Goal: Find specific page/section: Find specific page/section

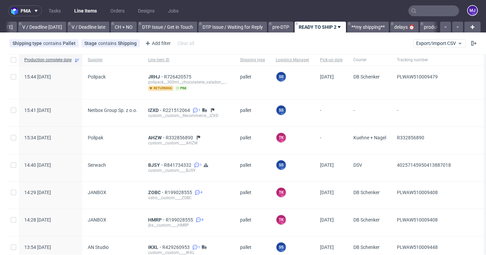
click at [411, 12] on icon at bounding box center [413, 10] width 5 height 5
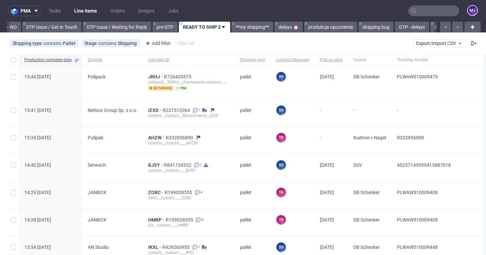
click at [421, 12] on input "text" at bounding box center [434, 10] width 51 height 11
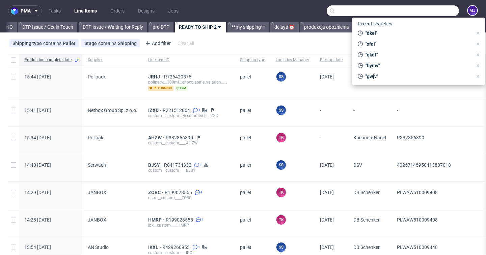
paste input "MWQA"
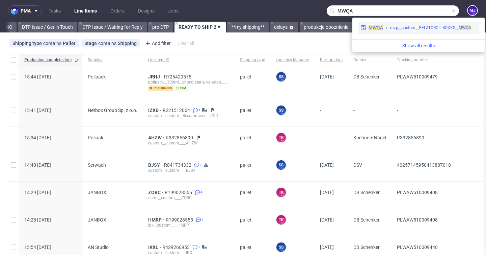
type input "MWQA"
click at [398, 26] on div "mzp__custom__GELATOROLLBOXXS__ MWQA" at bounding box center [431, 28] width 81 height 6
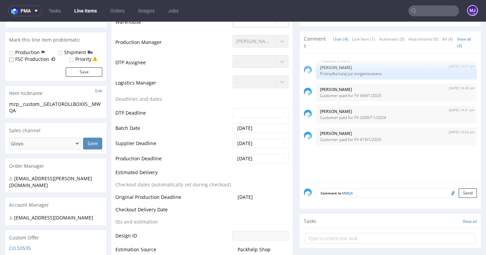
scroll to position [172, 0]
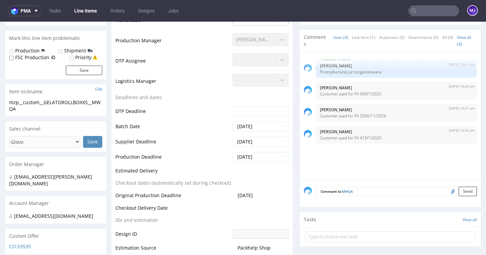
click at [201, 137] on td "Supplier Deadline" at bounding box center [174, 143] width 116 height 15
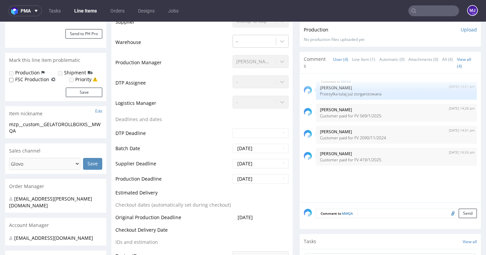
scroll to position [0, 0]
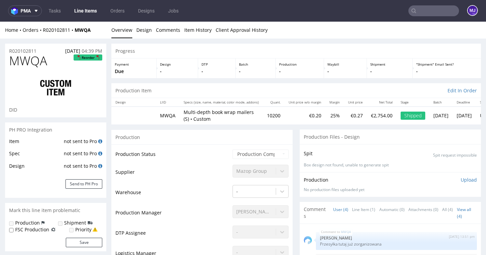
click at [426, 15] on input "text" at bounding box center [434, 10] width 51 height 11
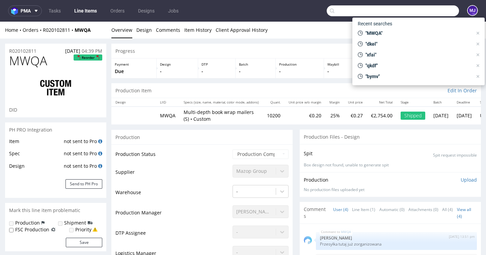
paste input "EVTD"
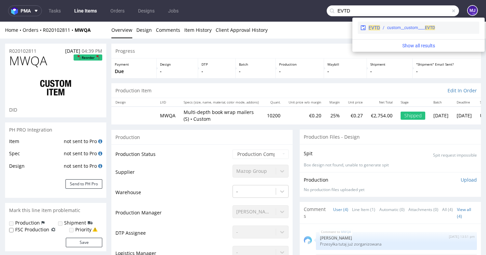
type input "EVTD"
drag, startPoint x: 389, startPoint y: 28, endPoint x: 390, endPoint y: 6, distance: 21.6
click at [389, 28] on div "custom__custom____ EVTD" at bounding box center [411, 28] width 48 height 6
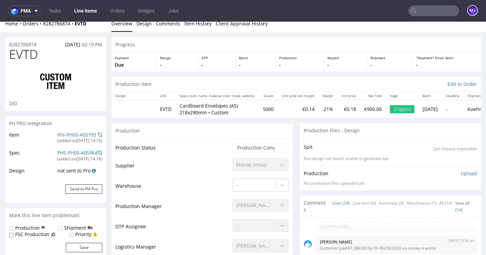
scroll to position [7, 0]
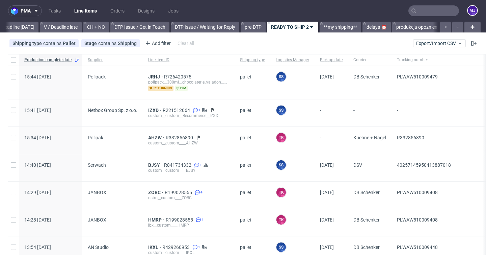
click at [421, 10] on input "text" at bounding box center [434, 10] width 51 height 11
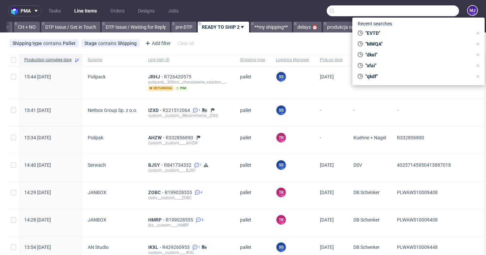
paste input "R020102811"
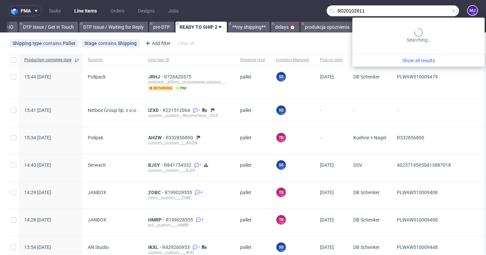
scroll to position [0, 988]
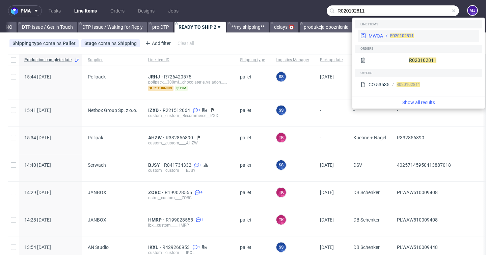
type input "R020102811"
click at [409, 32] on div "MWQA R020102811" at bounding box center [419, 36] width 122 height 12
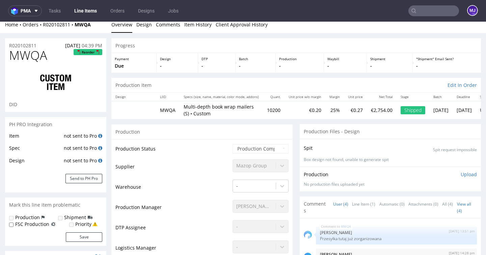
scroll to position [6, 0]
click at [186, 106] on p "Multi-depth book wrap mailers (S) • Custom" at bounding box center [221, 109] width 75 height 13
drag, startPoint x: 186, startPoint y: 106, endPoint x: 241, endPoint y: 106, distance: 55.1
click at [241, 106] on p "Multi-depth book wrap mailers (S) • Custom" at bounding box center [221, 109] width 75 height 13
copy p "Multi-depth book wrap mailers"
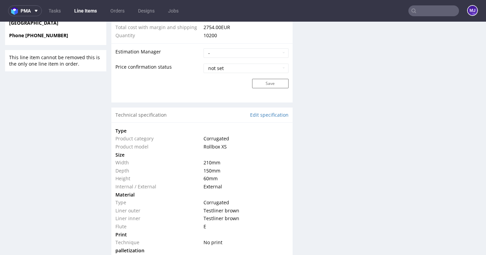
scroll to position [549, 0]
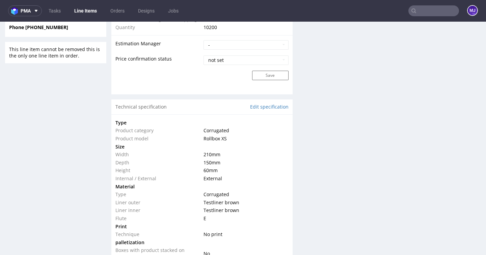
click at [211, 138] on span "Rollbox XS" at bounding box center [215, 138] width 23 height 6
copy span "Rollbox"
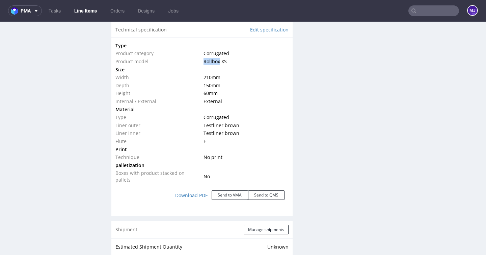
scroll to position [628, 0]
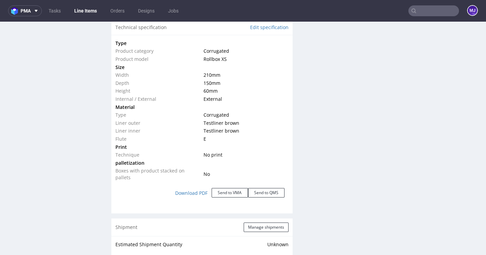
click at [215, 123] on span "Testliner brown" at bounding box center [222, 123] width 36 height 6
copy span "Testliner"
click at [221, 50] on span "Corrugated" at bounding box center [217, 51] width 26 height 6
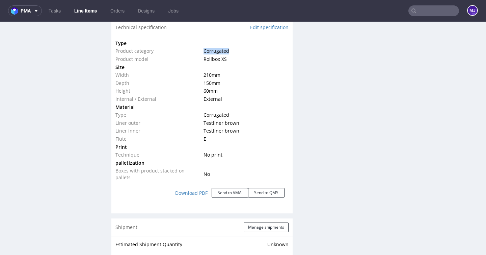
copy span "Corrugated"
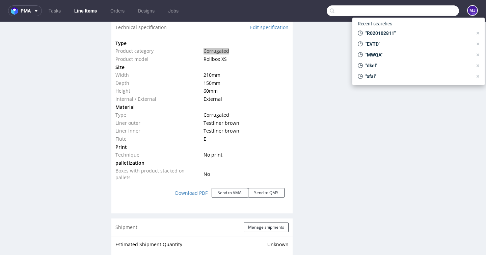
click at [416, 10] on input "text" at bounding box center [393, 10] width 132 height 11
click at [307, 103] on div "Production Files - Design Spit Spit request impossible Box design not found, un…" at bounding box center [390, 102] width 181 height 1202
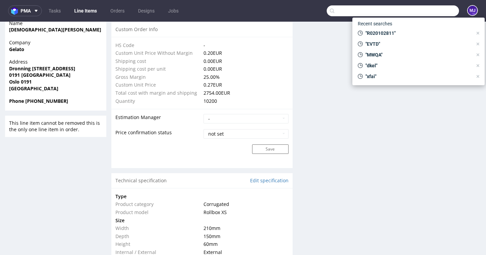
scroll to position [482, 0]
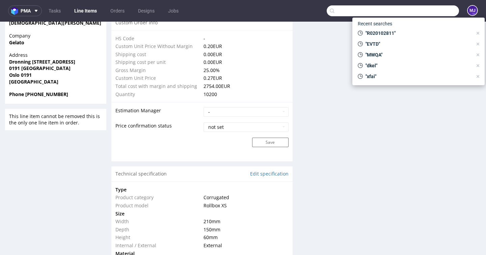
click at [380, 12] on input "text" at bounding box center [393, 10] width 132 height 11
paste input "EVTD"
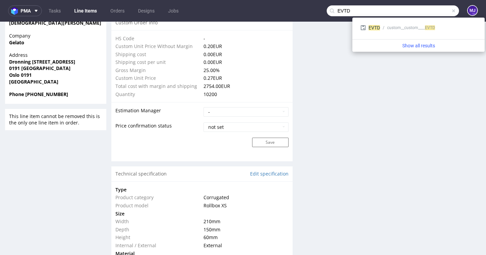
type input "EVTD"
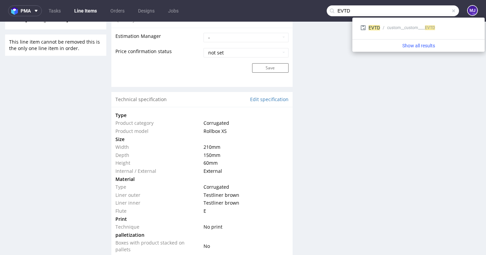
scroll to position [562, 0]
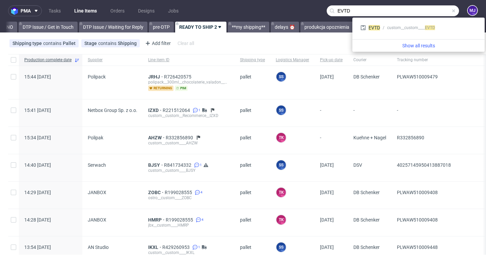
scroll to position [0, 988]
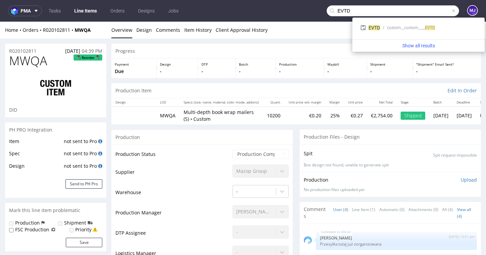
click at [407, 14] on input "EVTD" at bounding box center [393, 10] width 132 height 11
click at [335, 11] on input "EVTD" at bounding box center [393, 10] width 132 height 11
click at [375, 26] on span "EVTD" at bounding box center [374, 27] width 11 height 5
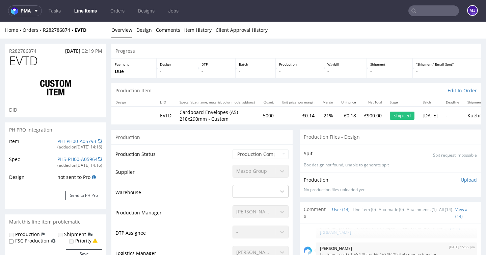
click at [184, 119] on p "Cardboard Envelopes (A5) 218x290mm • Custom" at bounding box center [217, 115] width 75 height 13
drag, startPoint x: 184, startPoint y: 119, endPoint x: 190, endPoint y: 119, distance: 6.1
click at [190, 119] on p "Cardboard Envelopes (A5) 218x290mm • Custom" at bounding box center [217, 115] width 75 height 13
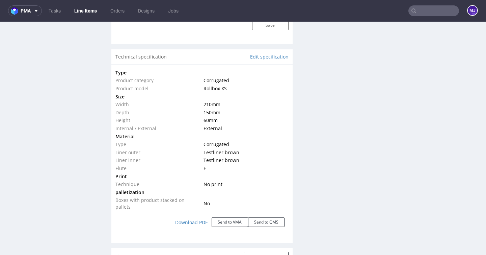
scroll to position [601, 0]
